Goal: Information Seeking & Learning: Understand process/instructions

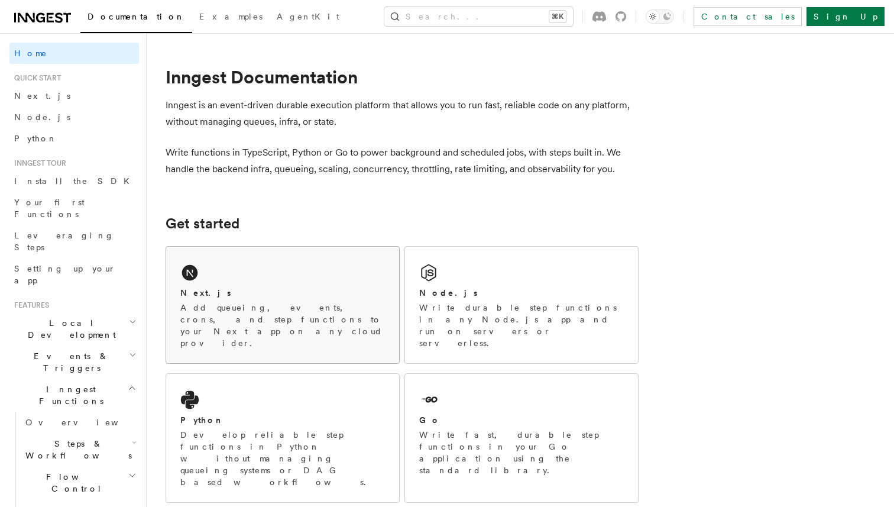
click at [239, 291] on div "Next.js" at bounding box center [282, 293] width 205 height 12
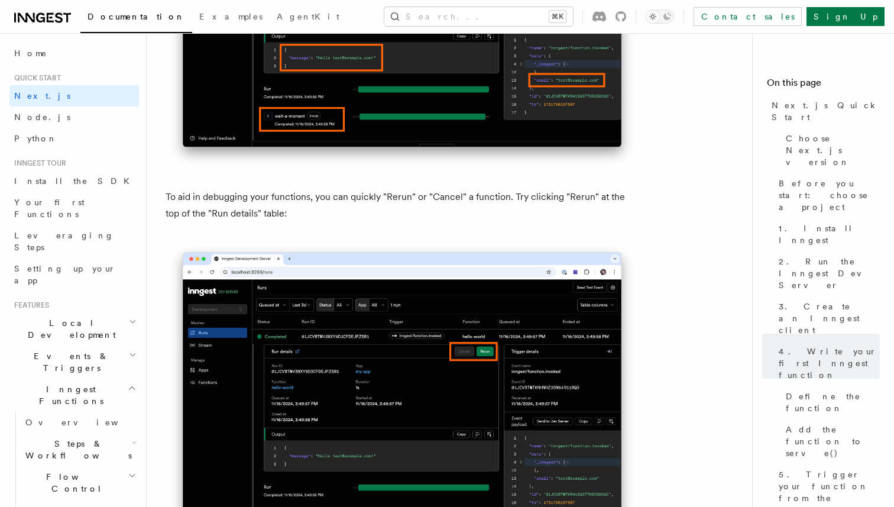
scroll to position [5042, 0]
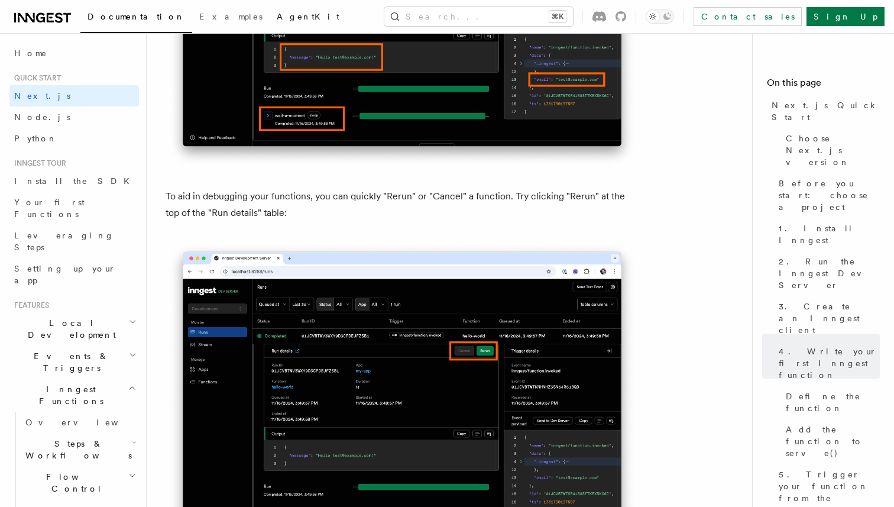
click at [270, 9] on link "AgentKit" at bounding box center [308, 18] width 77 height 28
click at [117, 312] on h2 "Local Development" at bounding box center [74, 328] width 130 height 33
click at [121, 452] on h2 "Events & Triggers" at bounding box center [74, 468] width 130 height 33
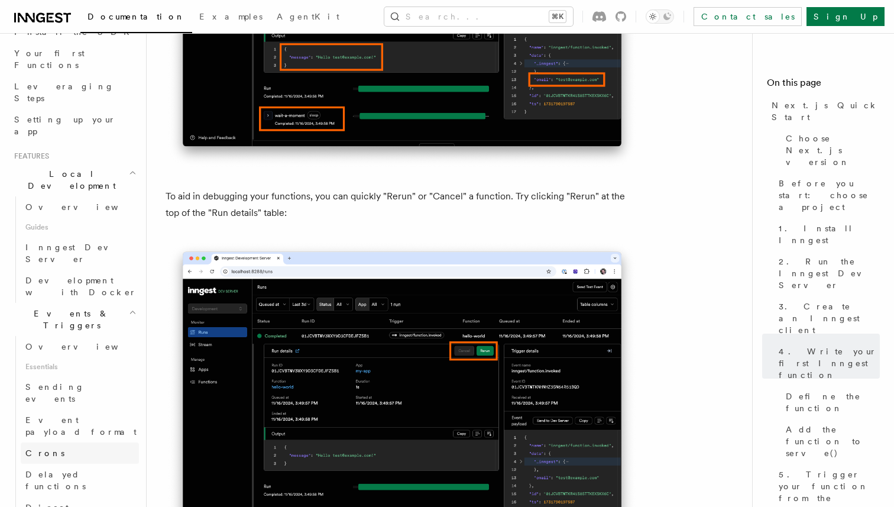
scroll to position [153, 0]
click at [93, 493] on link "Direct invocation" at bounding box center [80, 509] width 118 height 33
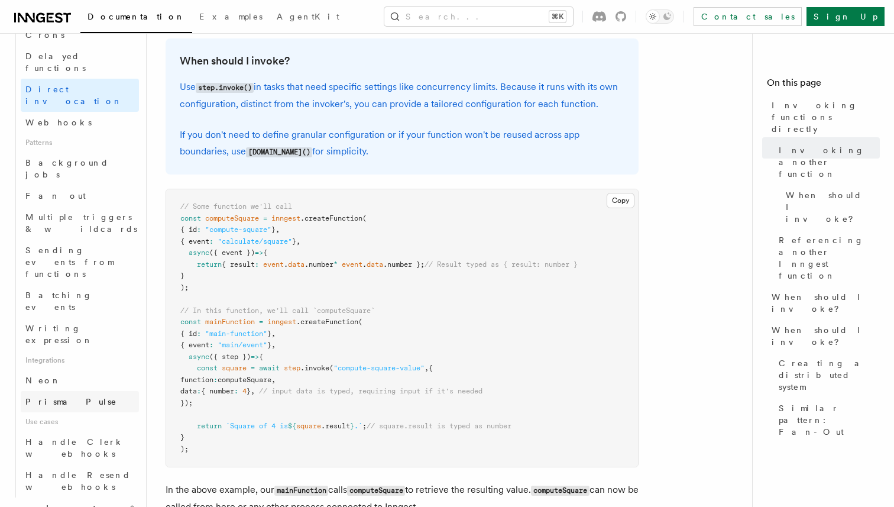
scroll to position [462, 0]
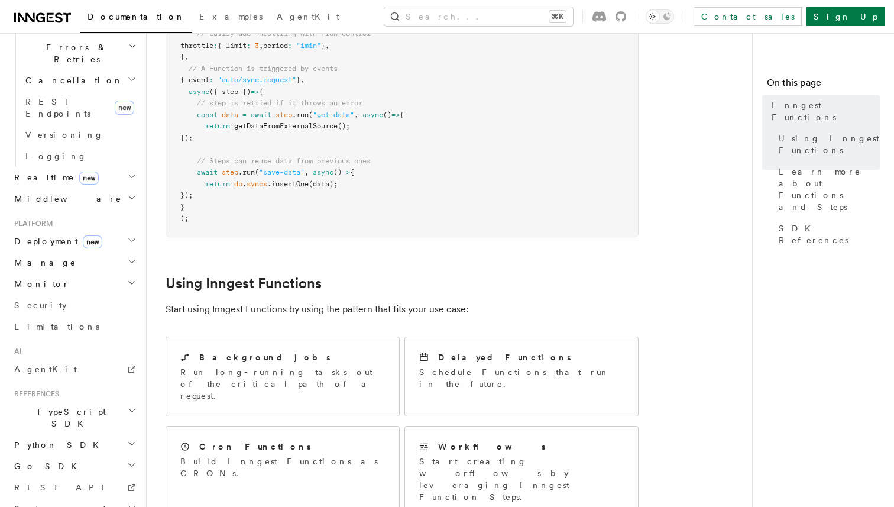
scroll to position [367, 0]
click at [308, 351] on div "Background jobs Run long-running tasks out of the critical path of a request." at bounding box center [282, 376] width 205 height 50
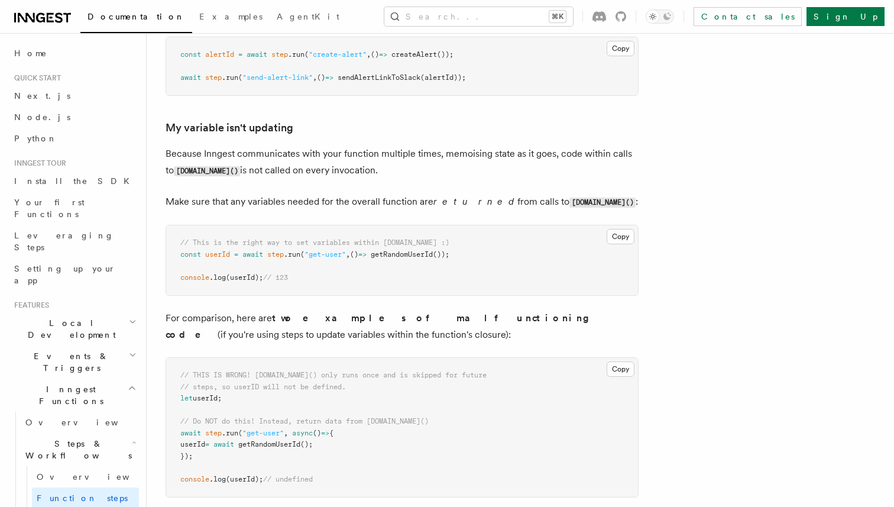
scroll to position [2990, 0]
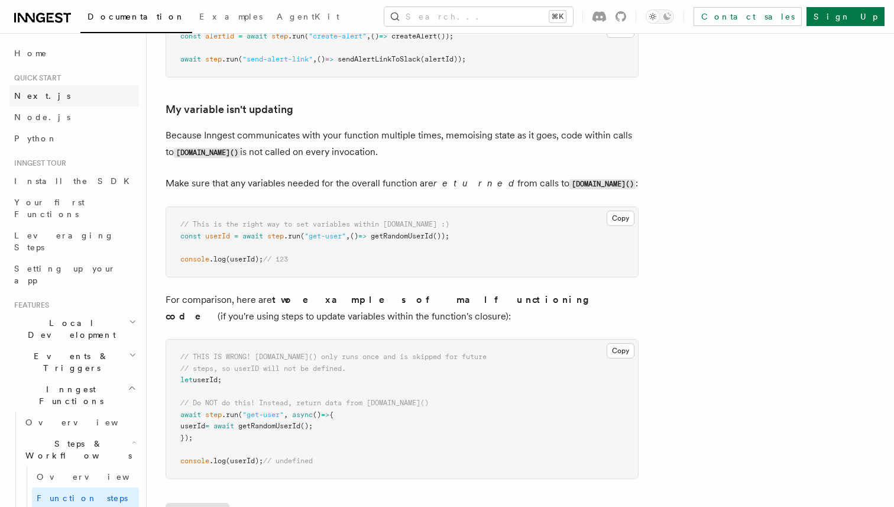
click at [40, 90] on link "Next.js" at bounding box center [74, 95] width 130 height 21
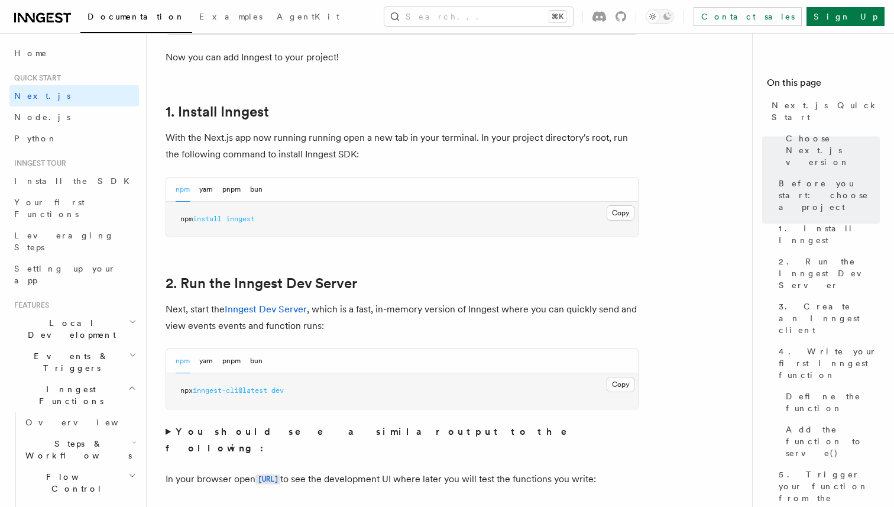
scroll to position [597, 0]
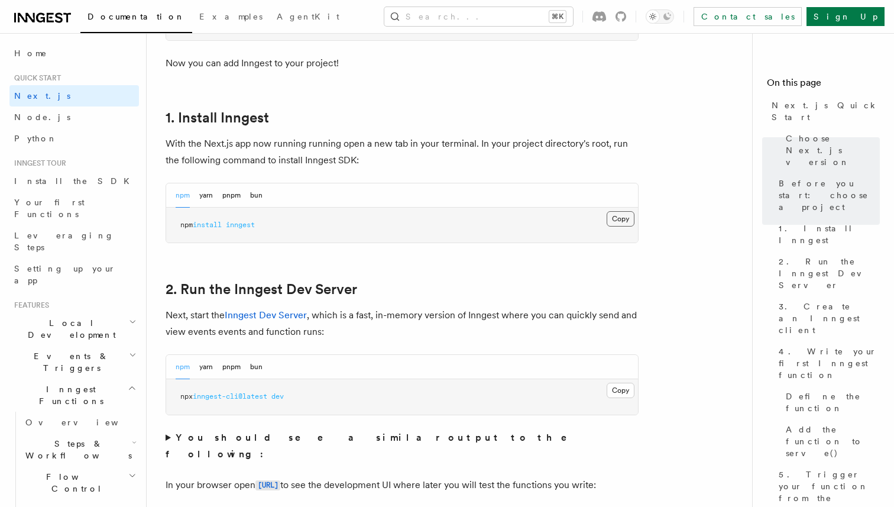
click at [621, 220] on button "Copy Copied" at bounding box center [621, 218] width 28 height 15
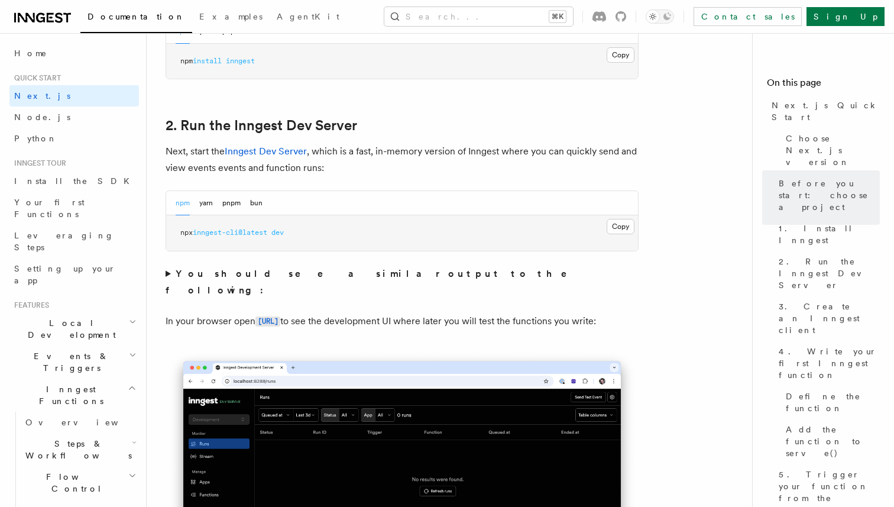
scroll to position [798, 0]
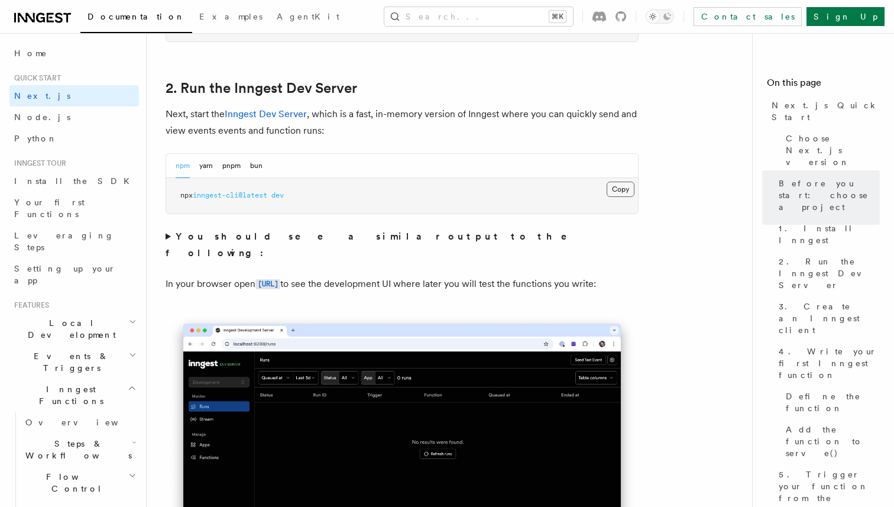
click at [618, 190] on button "Copy Copied" at bounding box center [621, 189] width 28 height 15
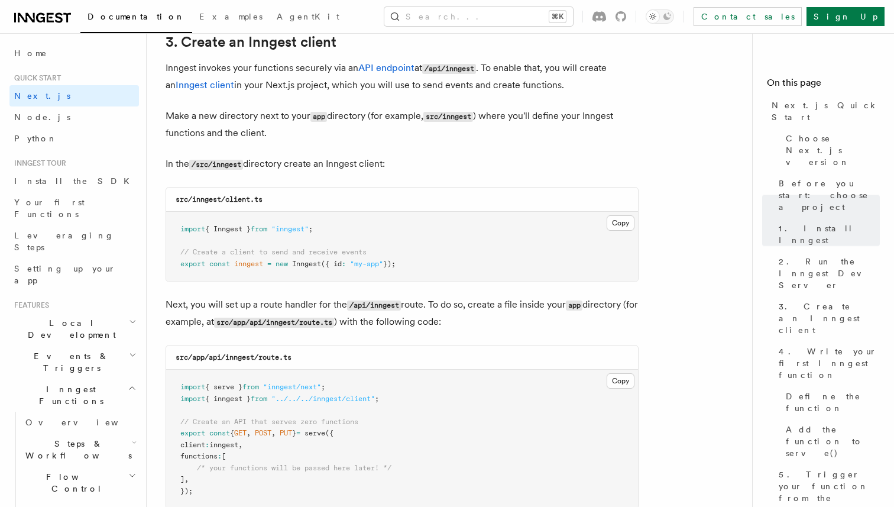
scroll to position [1418, 0]
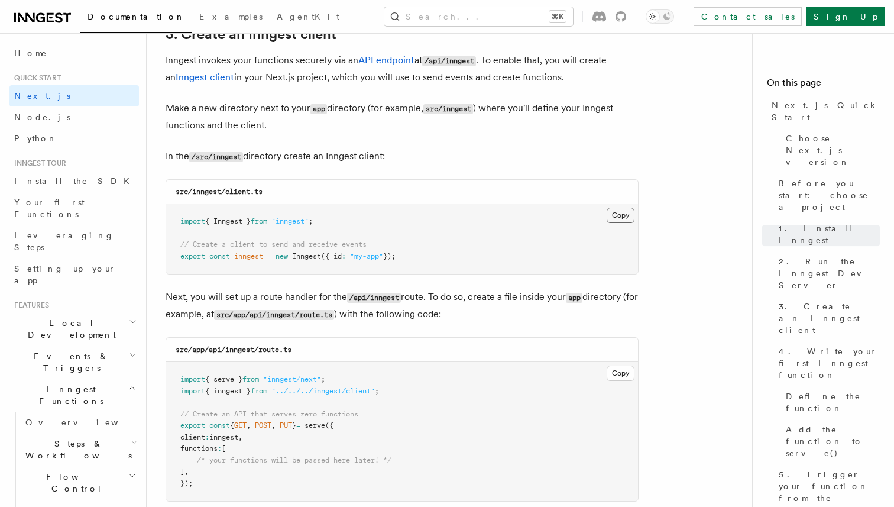
click at [620, 218] on button "Copy Copied" at bounding box center [621, 215] width 28 height 15
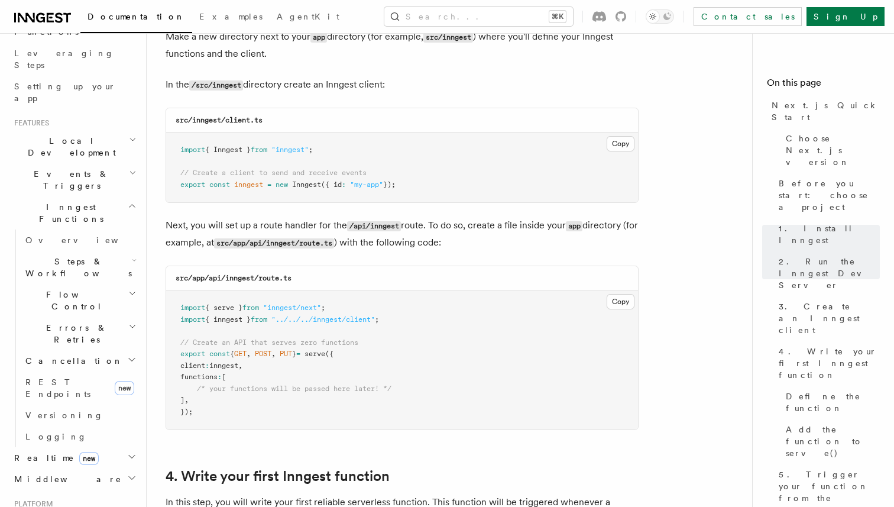
scroll to position [187, 0]
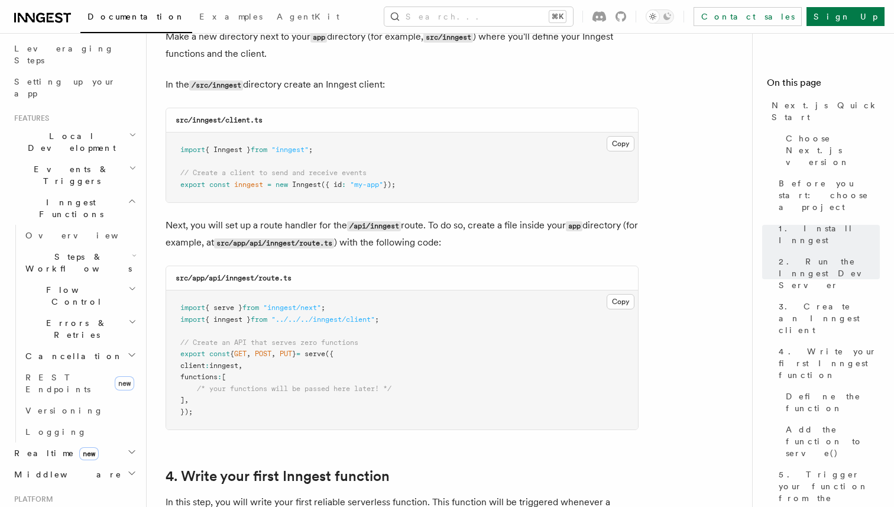
click at [117, 506] on h2 "Deployment new" at bounding box center [74, 516] width 130 height 21
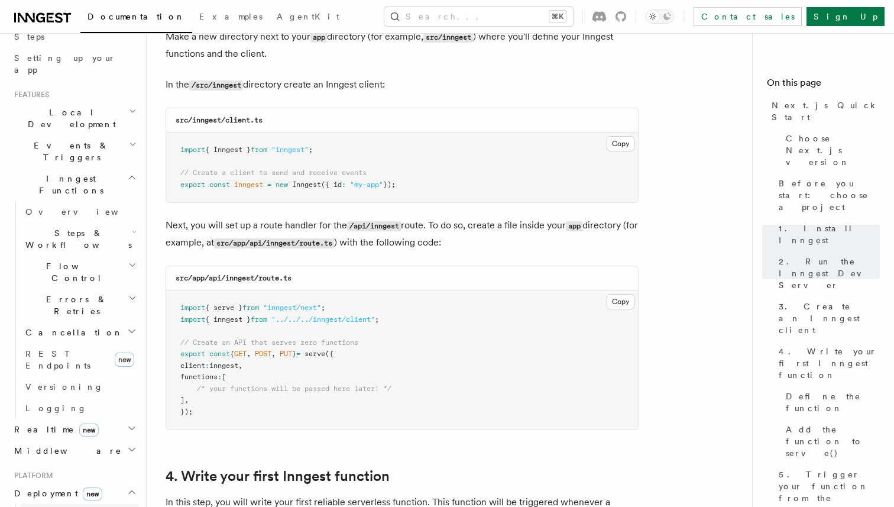
click at [88, 504] on link "Overview" at bounding box center [80, 514] width 118 height 21
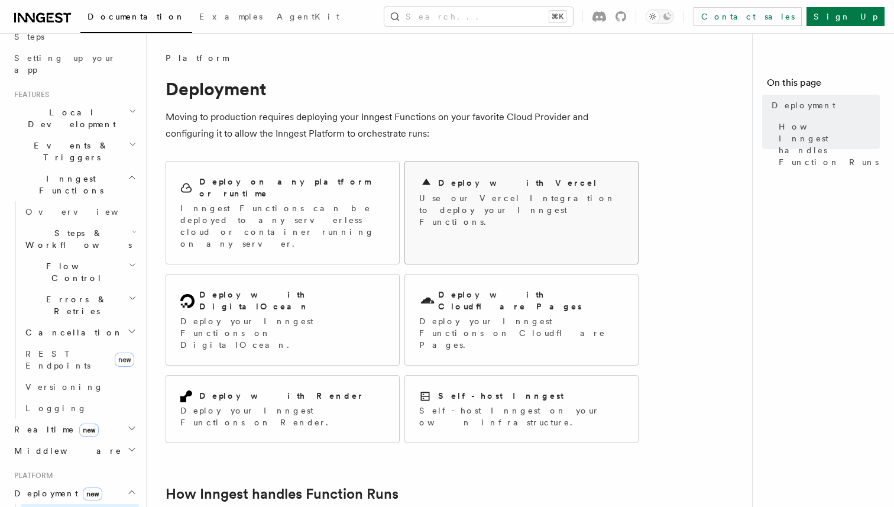
click at [482, 222] on div "Deploy with Vercel Use our Vercel Integration to deploy your Inngest Functions." at bounding box center [521, 201] width 233 height 80
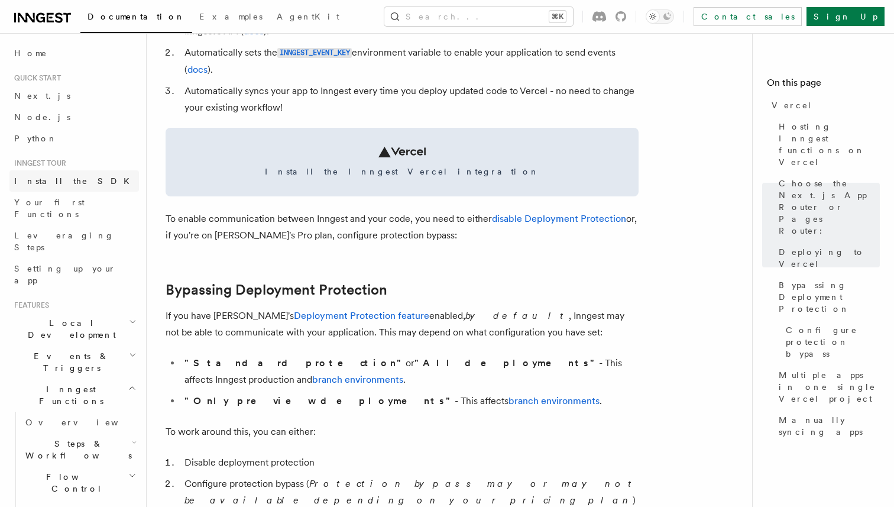
scroll to position [622, 0]
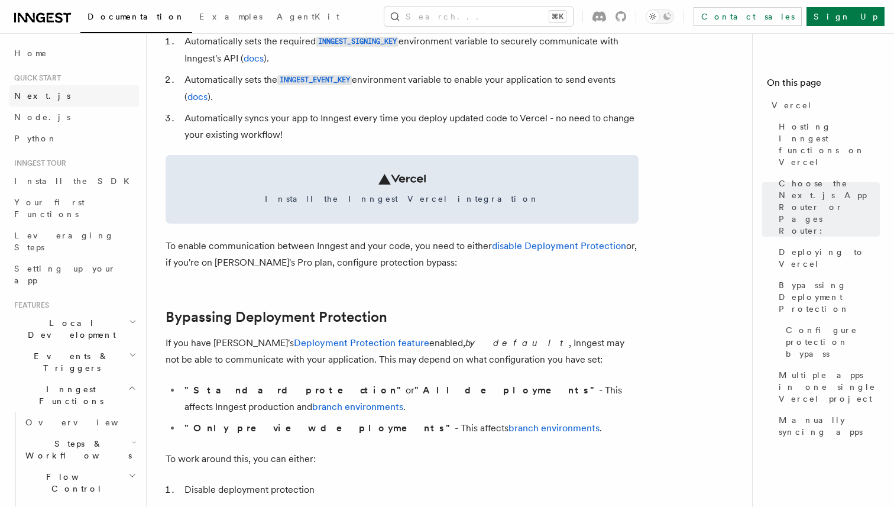
click at [38, 101] on span "Next.js" at bounding box center [42, 95] width 56 height 9
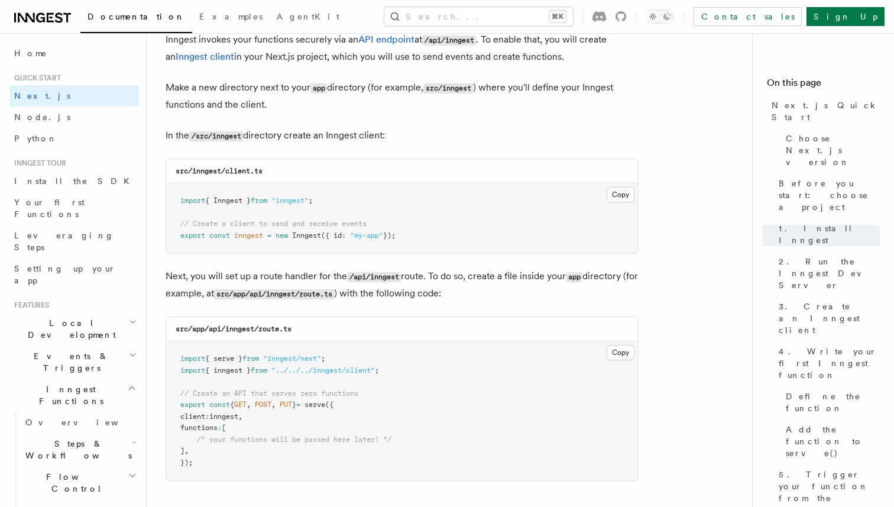
scroll to position [1465, 0]
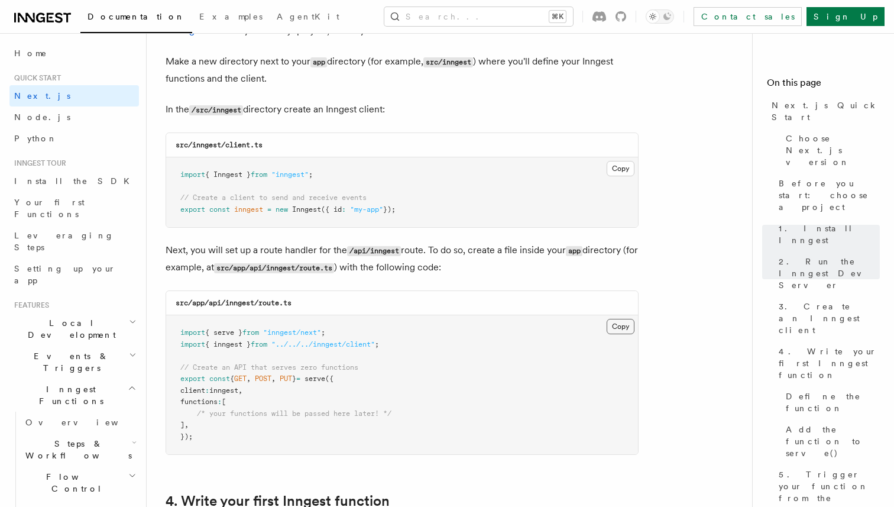
click at [616, 328] on button "Copy Copied" at bounding box center [621, 326] width 28 height 15
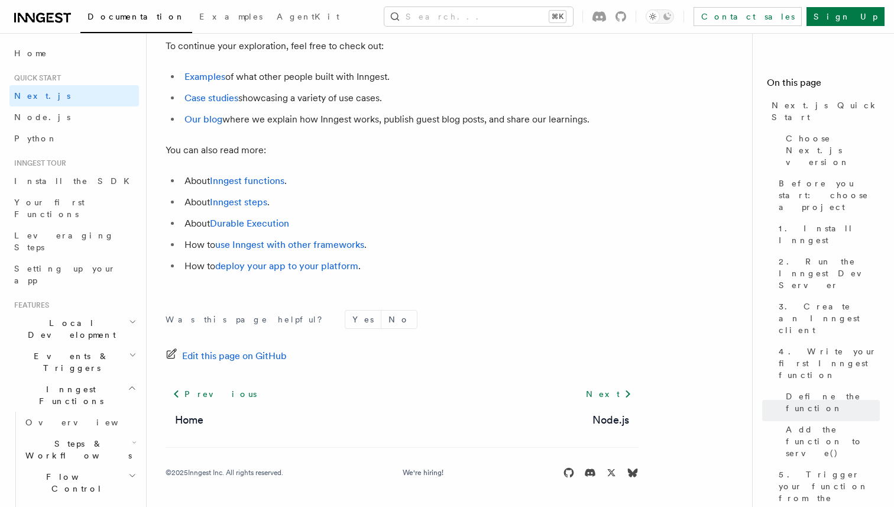
scroll to position [7451, 0]
click at [315, 271] on link "deploy your app to your platform" at bounding box center [286, 265] width 143 height 11
